Goal: Find specific page/section: Find specific page/section

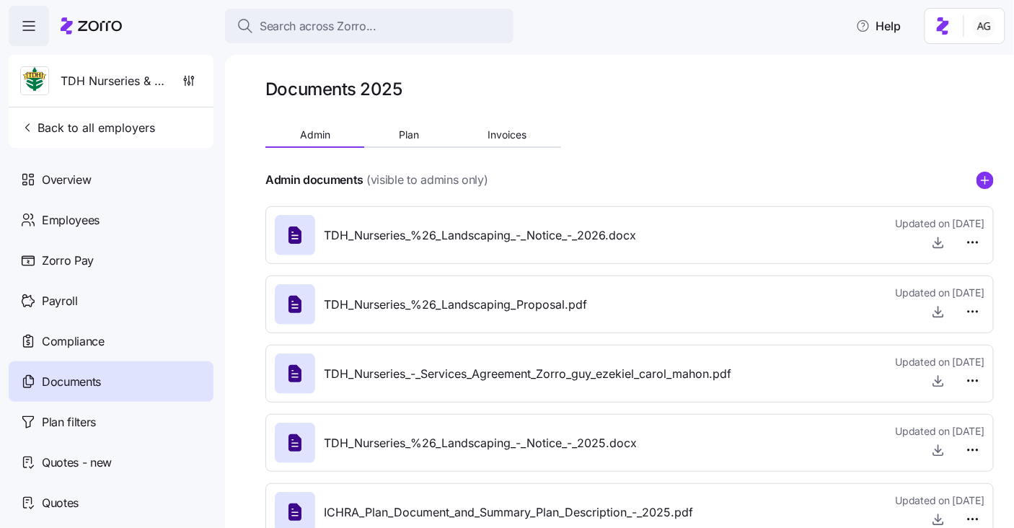
click at [352, 31] on span "Search across Zorro..." at bounding box center [318, 26] width 117 height 18
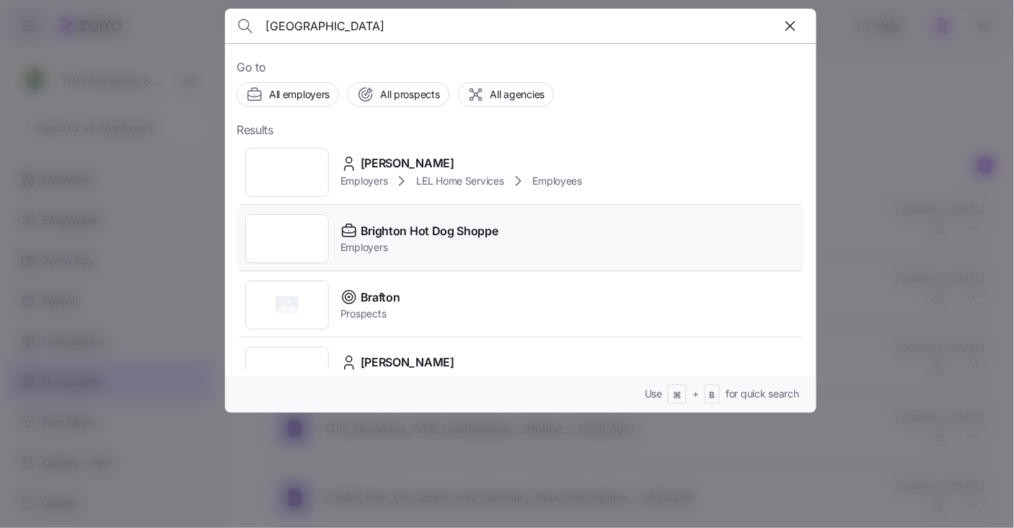
type input "[GEOGRAPHIC_DATA]"
click at [379, 227] on span "Brighton Hot Dog Shoppe" at bounding box center [430, 231] width 138 height 18
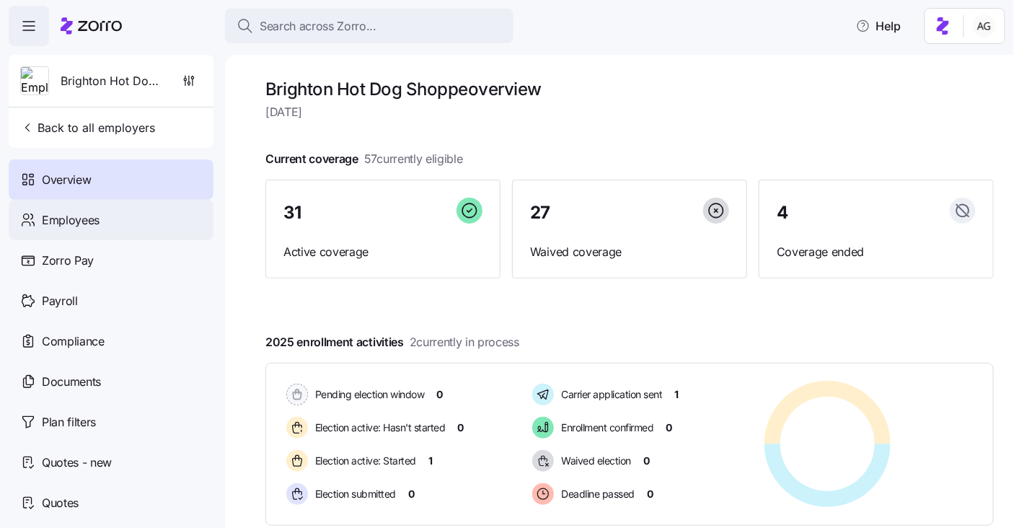
click at [149, 214] on div "Employees" at bounding box center [111, 220] width 205 height 40
